Goal: Information Seeking & Learning: Learn about a topic

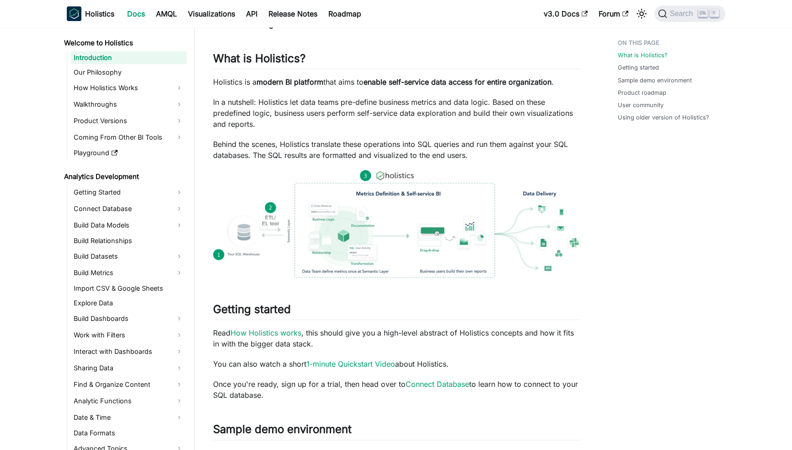
scroll to position [31, 0]
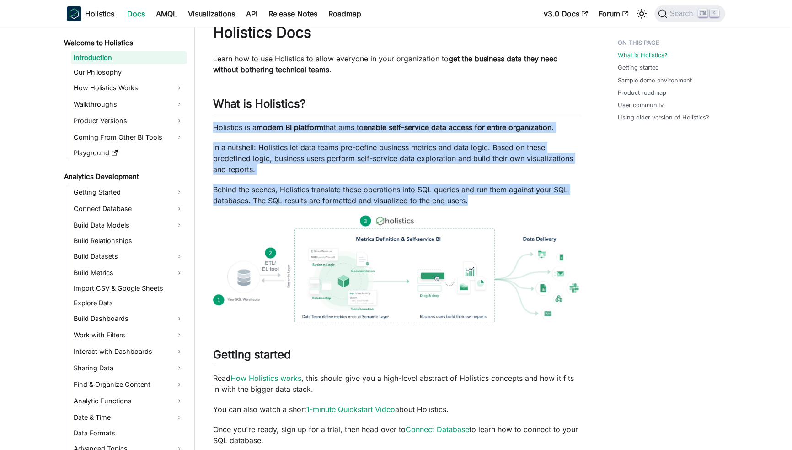
drag, startPoint x: 214, startPoint y: 128, endPoint x: 502, endPoint y: 202, distance: 297.6
click at [502, 202] on div "Holistics Docs Learn how to use Holistics to allow everyone in your organizatio…" at bounding box center [397, 427] width 368 height 809
copy div "Holistics is a modern BI platform that aims to enable self-service data access …"
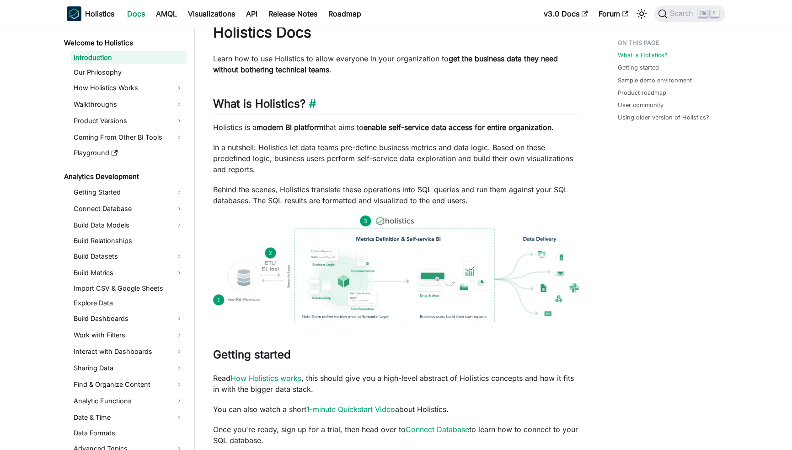
click at [237, 102] on h2 "What is Holistics? ​" at bounding box center [397, 105] width 368 height 17
drag, startPoint x: 325, startPoint y: 102, endPoint x: 371, endPoint y: 103, distance: 46.7
click at [371, 103] on h2 "What is Holistics? ​" at bounding box center [397, 105] width 368 height 17
click at [312, 103] on link "​" at bounding box center [311, 103] width 11 height 13
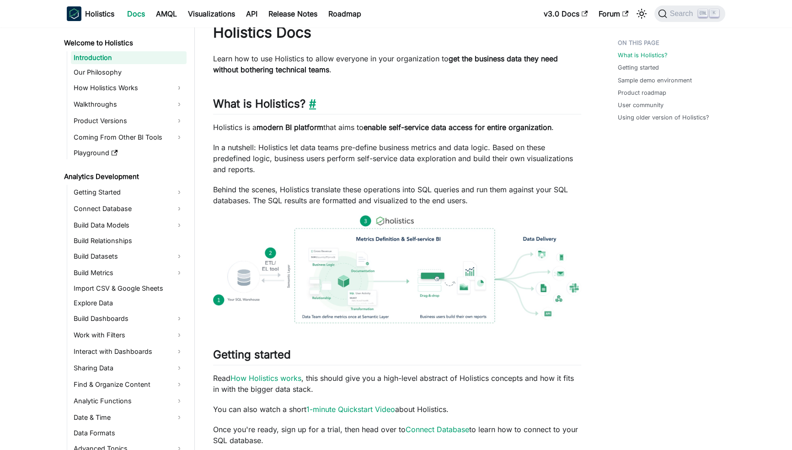
scroll to position [96, 0]
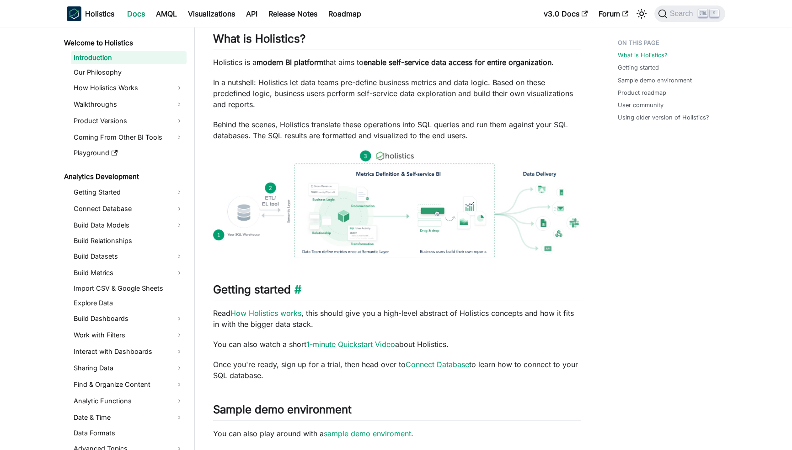
click at [279, 288] on h2 "Getting started ​" at bounding box center [397, 291] width 368 height 17
drag, startPoint x: 233, startPoint y: 288, endPoint x: 357, endPoint y: 290, distance: 124.0
click at [357, 290] on h2 "Getting started ​" at bounding box center [397, 291] width 368 height 17
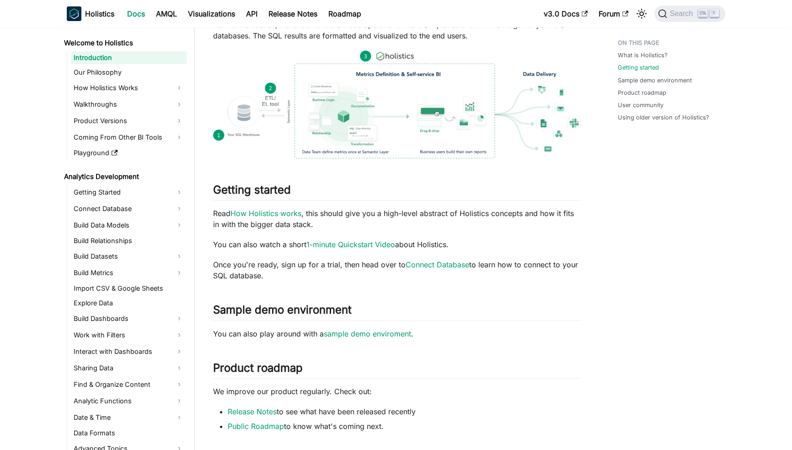
scroll to position [549, 0]
